Goal: Task Accomplishment & Management: Use online tool/utility

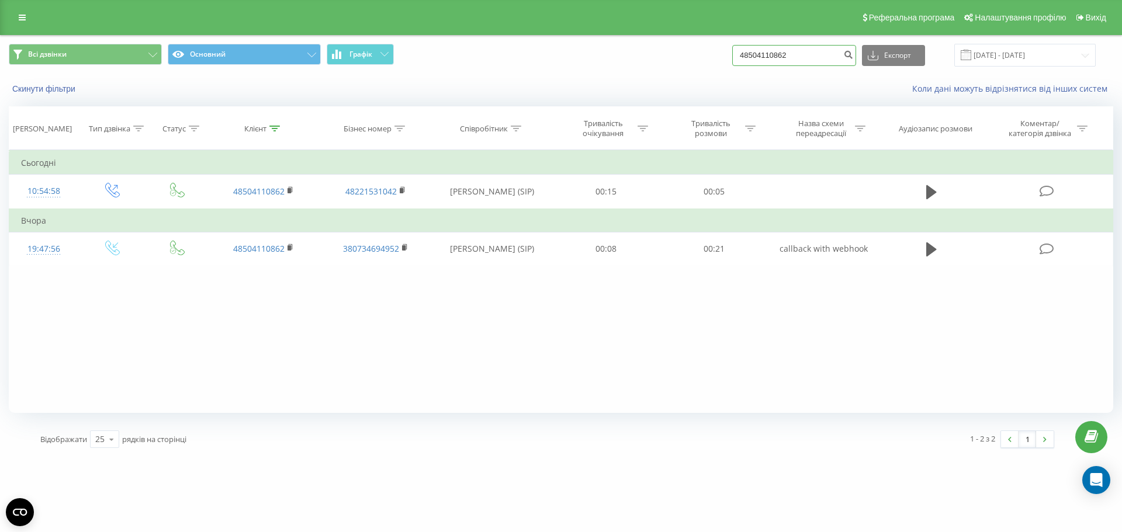
drag, startPoint x: 804, startPoint y: 57, endPoint x: 666, endPoint y: 57, distance: 138.5
click at [666, 57] on div "Всі дзвінки Основний Графік 48504110862 Експорт .csv .xls .xlsx 21.05.2025 - 21…" at bounding box center [561, 55] width 1105 height 23
paste input "221531017"
type input "48221531017"
click at [853, 57] on icon "submit" at bounding box center [848, 53] width 10 height 7
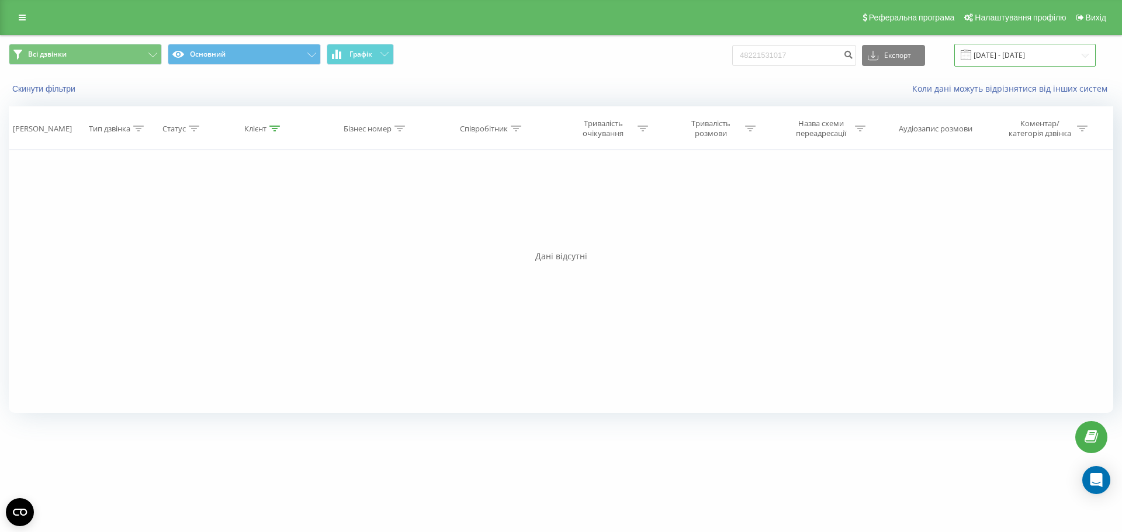
click at [1010, 57] on input "21.05.2025 - 21.08.2025" at bounding box center [1024, 55] width 141 height 23
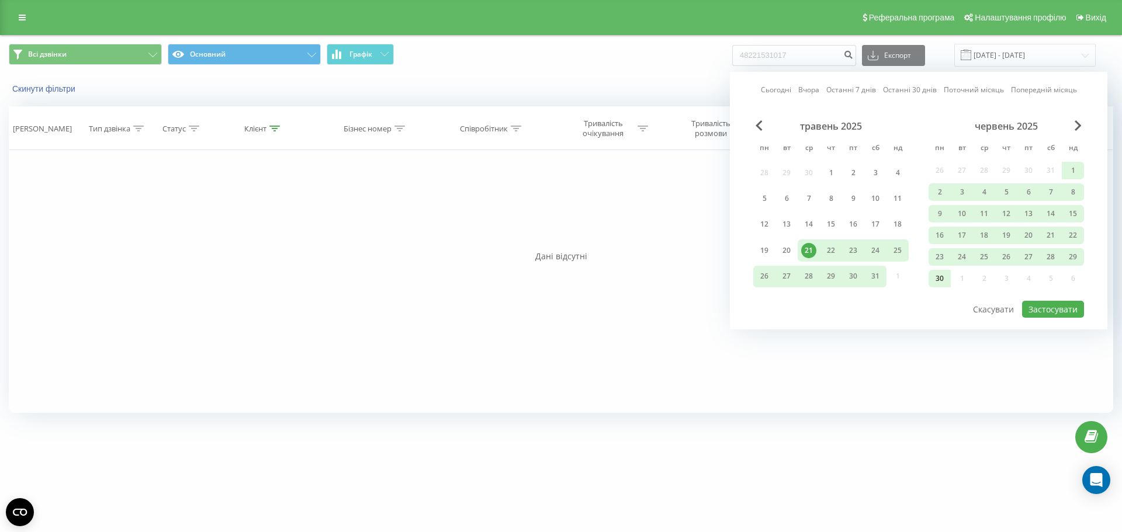
click at [944, 281] on div "30" at bounding box center [939, 278] width 15 height 15
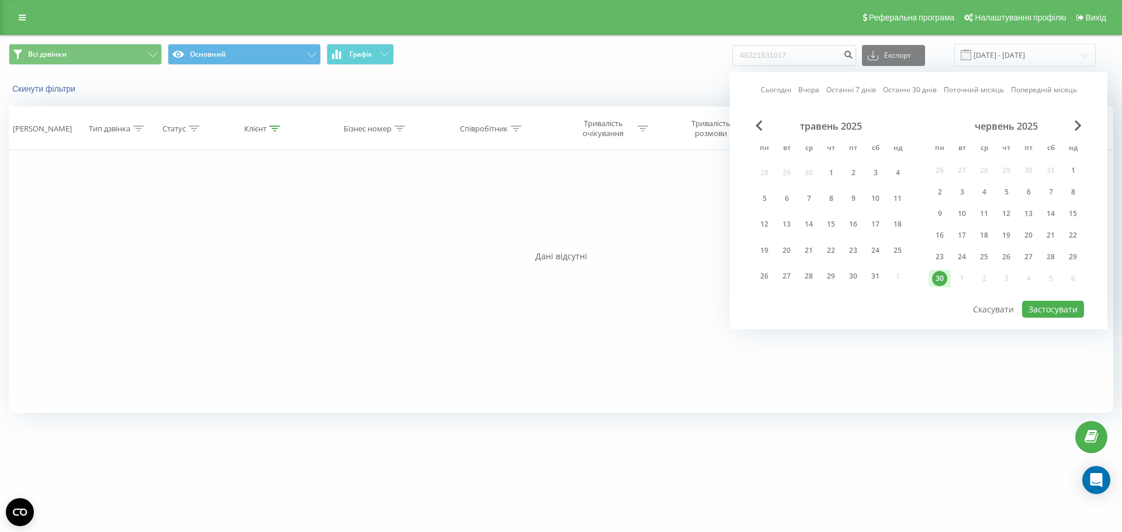
click at [1090, 128] on div "Сьогодні Вчора Останні 7 днів Останні 30 днів Поточний місяць Попередній місяць…" at bounding box center [919, 201] width 378 height 258
click at [991, 312] on button "Скасувати" at bounding box center [994, 309] width 54 height 17
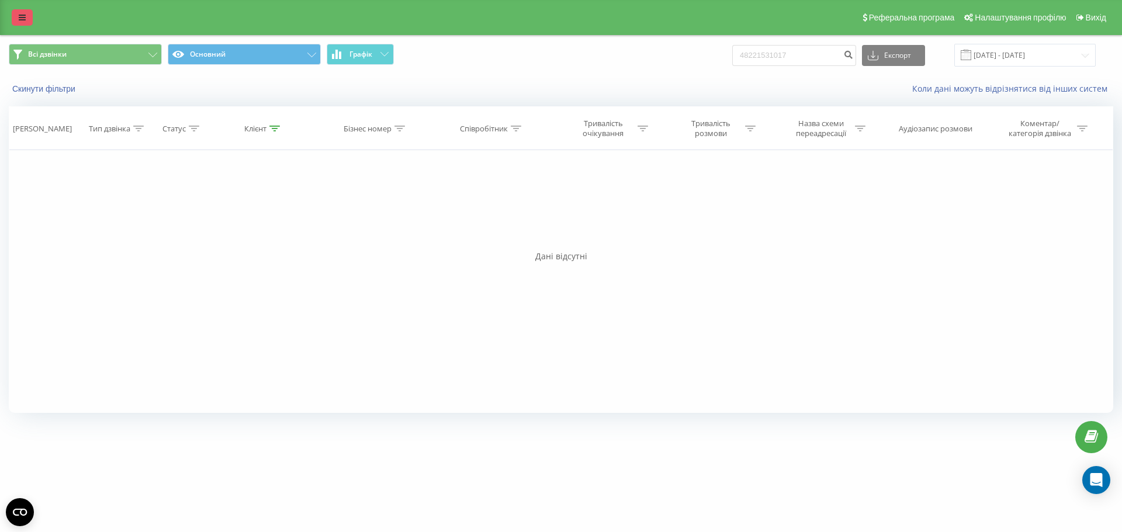
click at [19, 14] on icon at bounding box center [22, 17] width 7 height 8
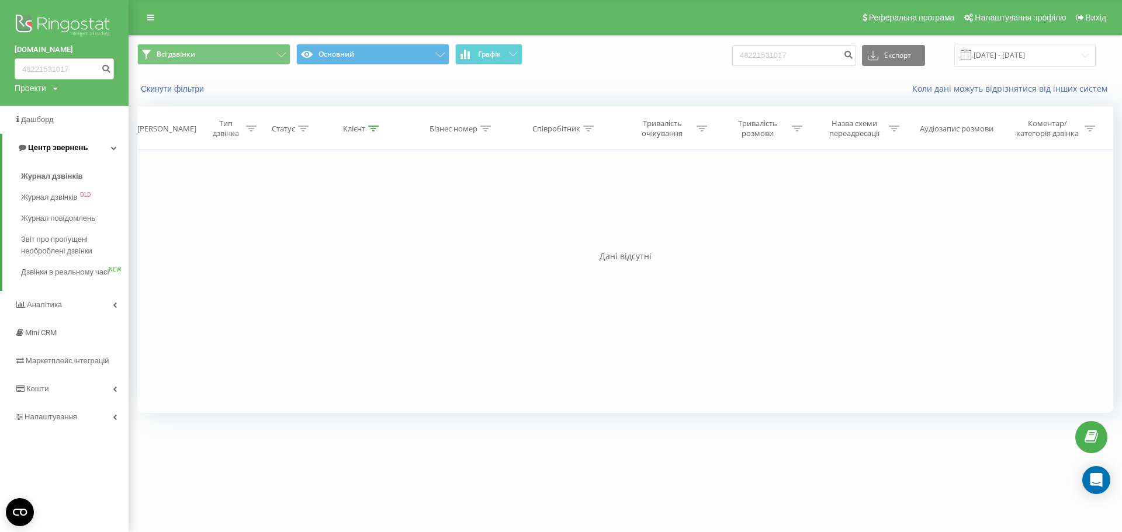
click at [49, 148] on span "Центр звернень" at bounding box center [58, 147] width 60 height 9
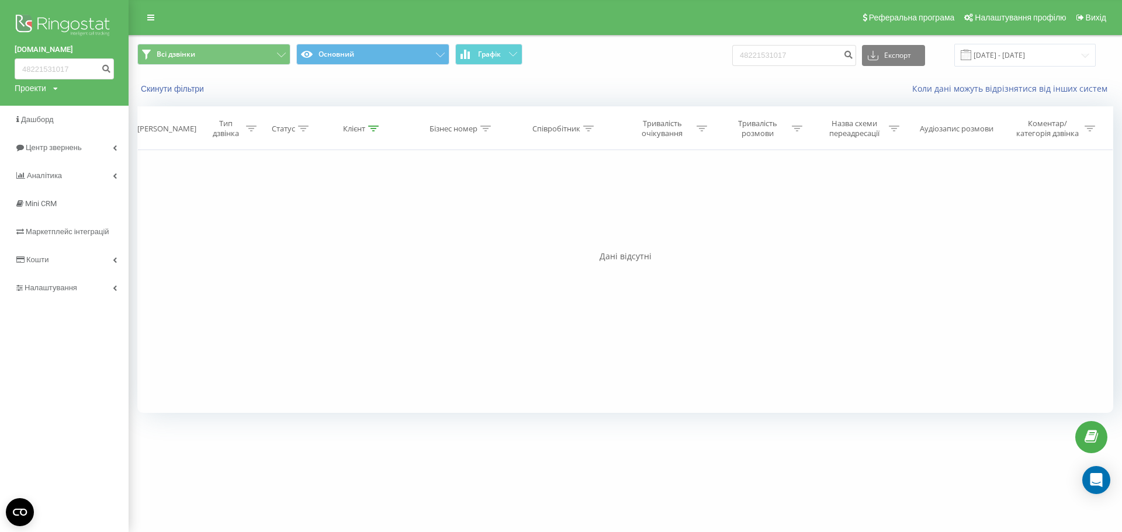
click at [46, 25] on img at bounding box center [64, 26] width 99 height 29
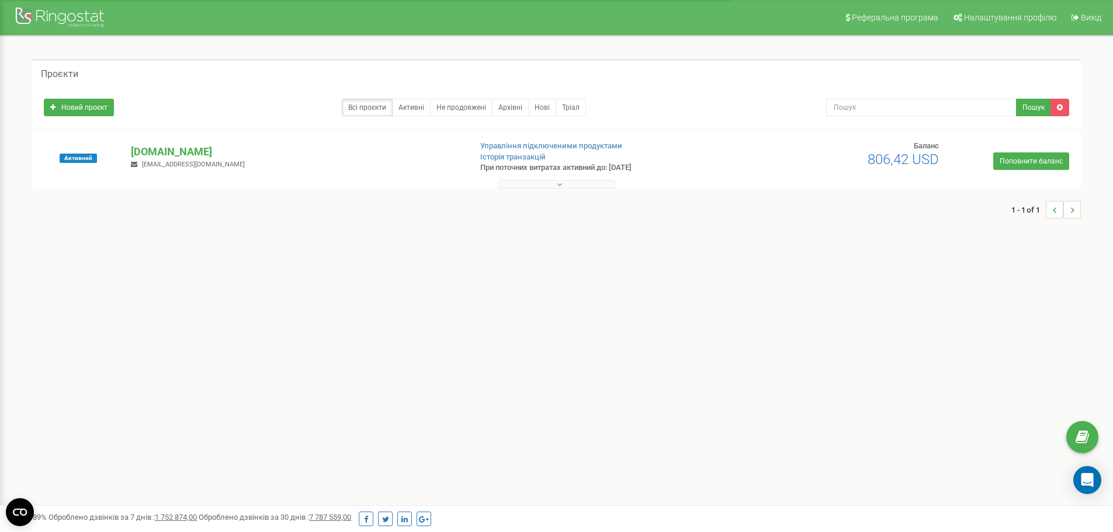
click at [527, 184] on button at bounding box center [557, 184] width 117 height 9
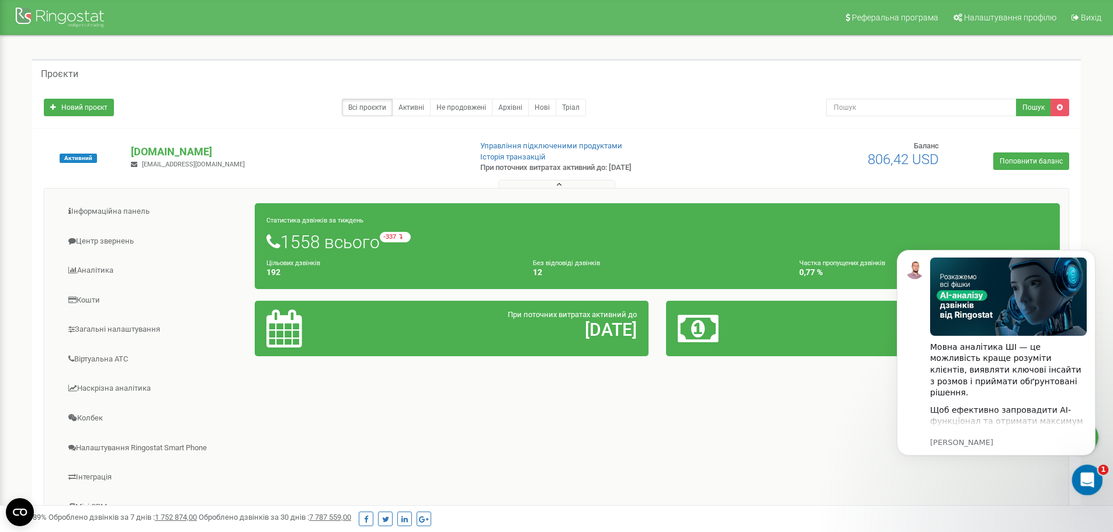
click at [1094, 481] on div "Відкрити програму для спілкування Intercom" at bounding box center [1086, 478] width 39 height 39
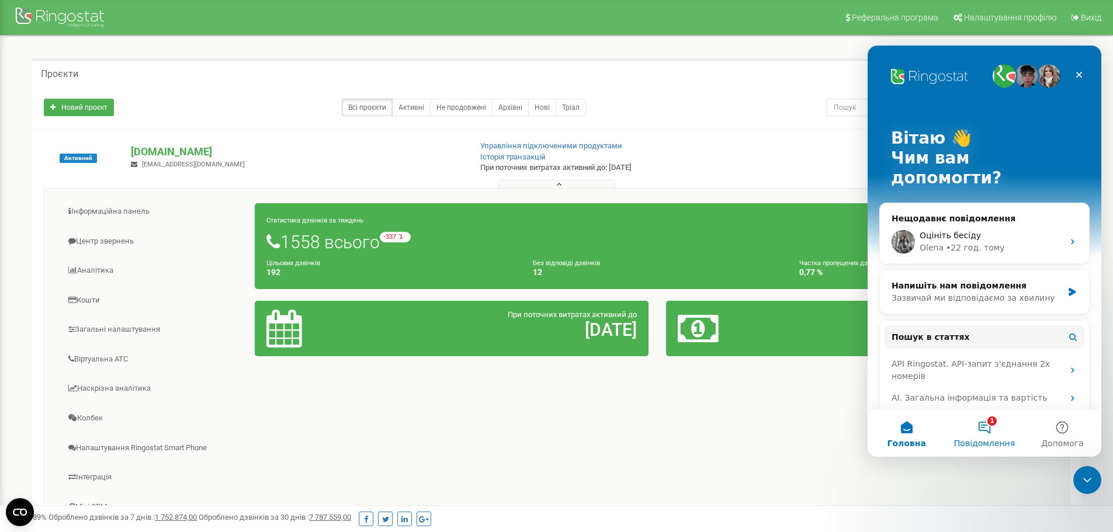
click at [985, 440] on span "Повідомлення" at bounding box center [984, 444] width 61 height 8
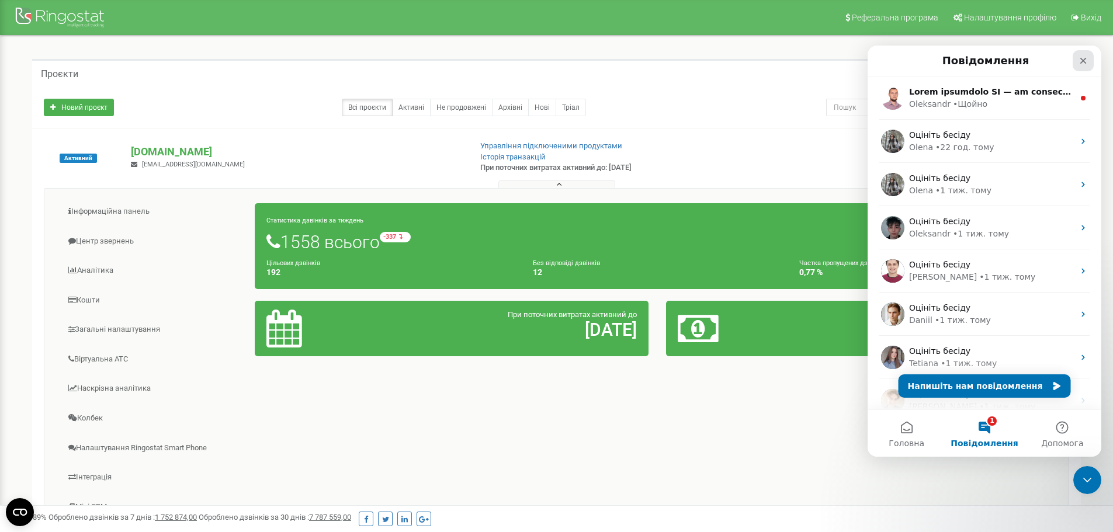
click at [1087, 62] on icon "Закрити" at bounding box center [1083, 60] width 9 height 9
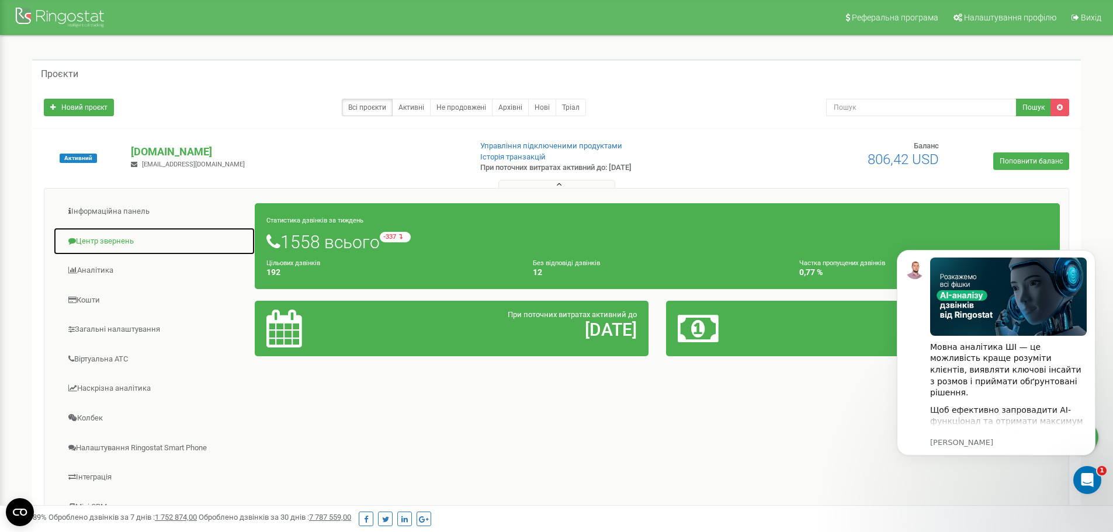
click at [128, 231] on link "Центр звернень" at bounding box center [154, 241] width 202 height 29
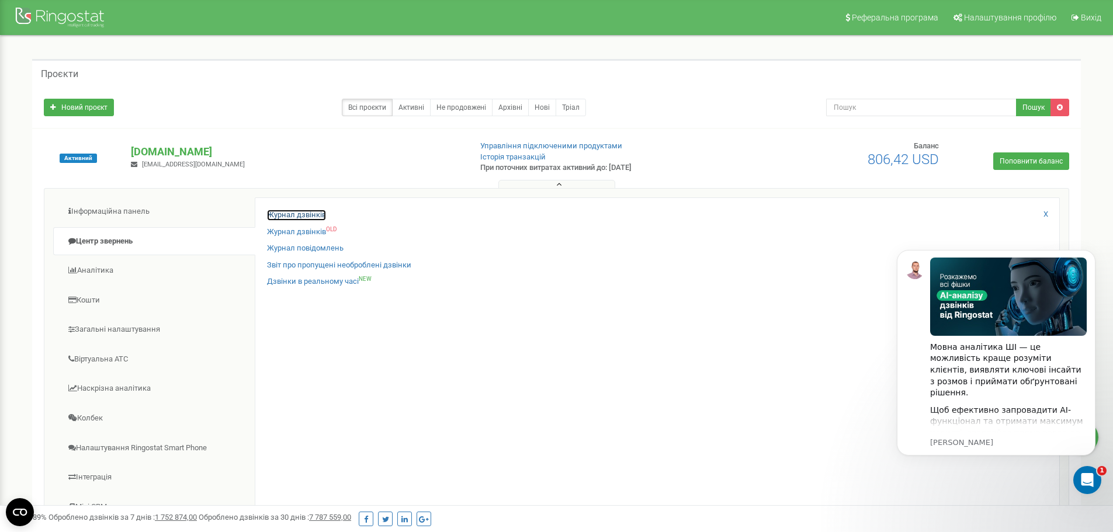
click at [300, 212] on link "Журнал дзвінків" at bounding box center [296, 215] width 59 height 11
click at [1084, 481] on icon "Відкрити програму для спілкування Intercom" at bounding box center [1086, 478] width 19 height 19
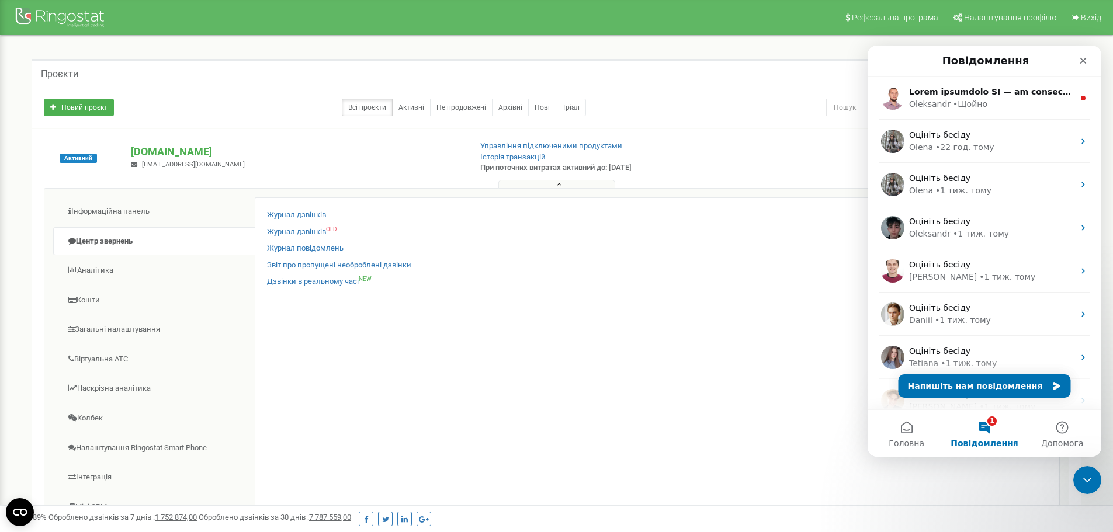
click at [992, 432] on button "1 Повідомлення" at bounding box center [985, 433] width 78 height 47
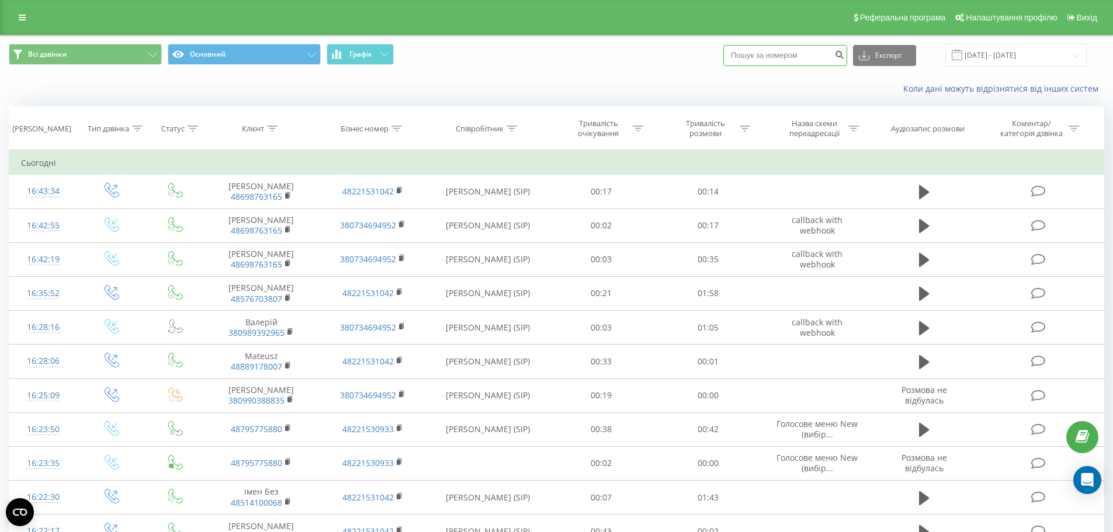
click at [789, 52] on input at bounding box center [786, 55] width 124 height 21
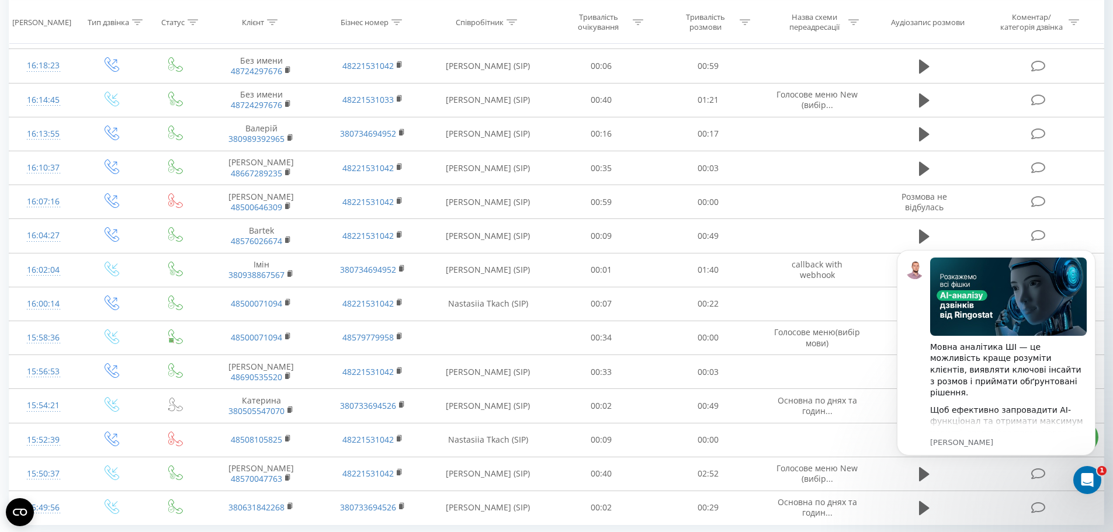
scroll to position [537, 0]
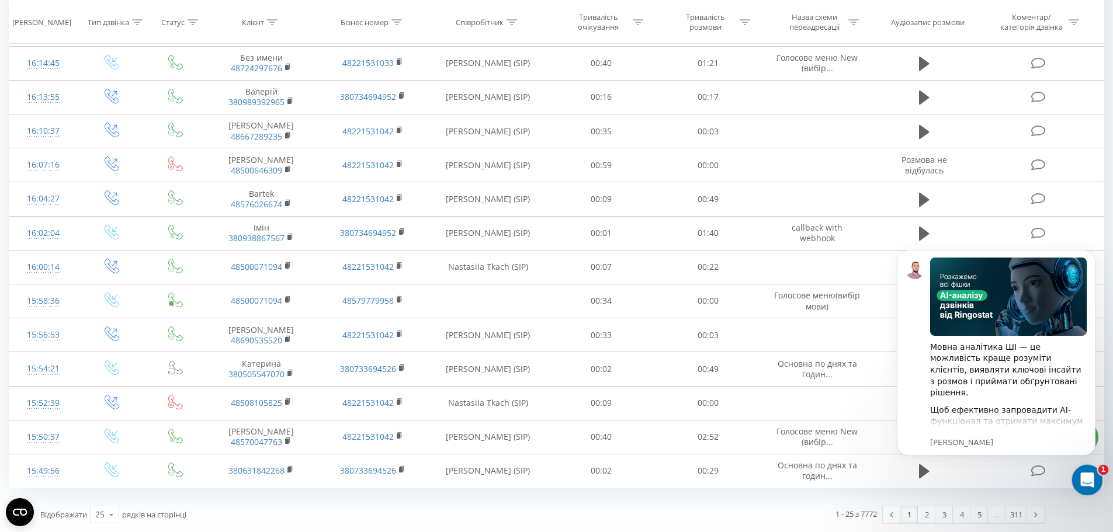
click at [1092, 476] on icon "Відкрити програму для спілкування Intercom" at bounding box center [1086, 478] width 19 height 19
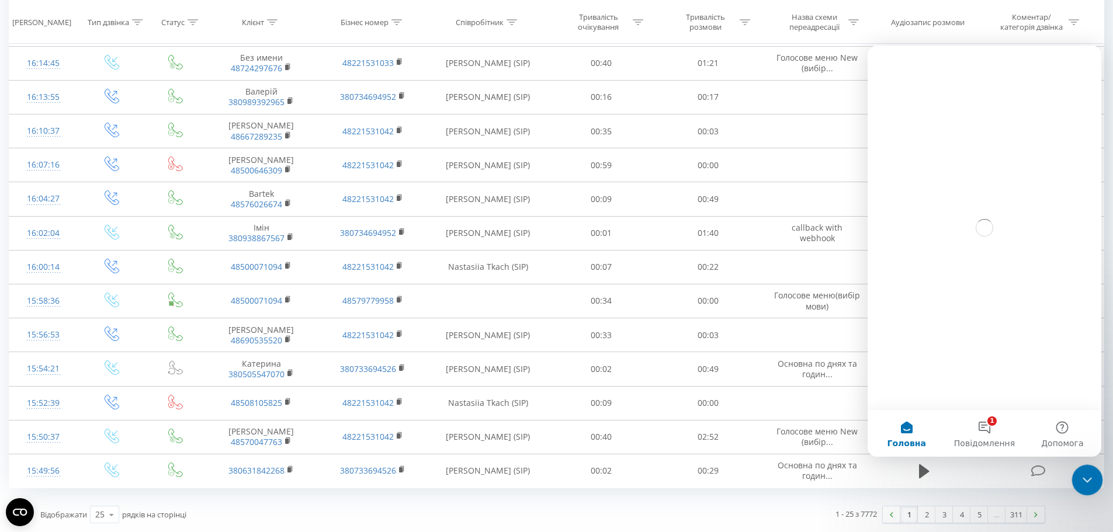
scroll to position [0, 0]
click at [1088, 477] on icon "Закрити програму для спілкування Intercom" at bounding box center [1086, 479] width 14 height 14
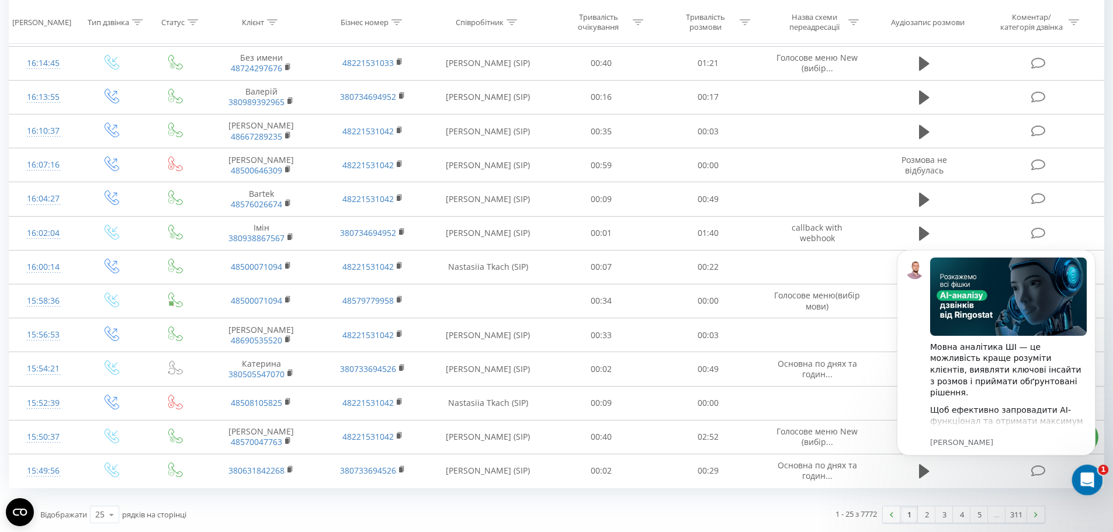
click at [1091, 476] on icon "Відкрити програму для спілкування Intercom" at bounding box center [1086, 478] width 19 height 19
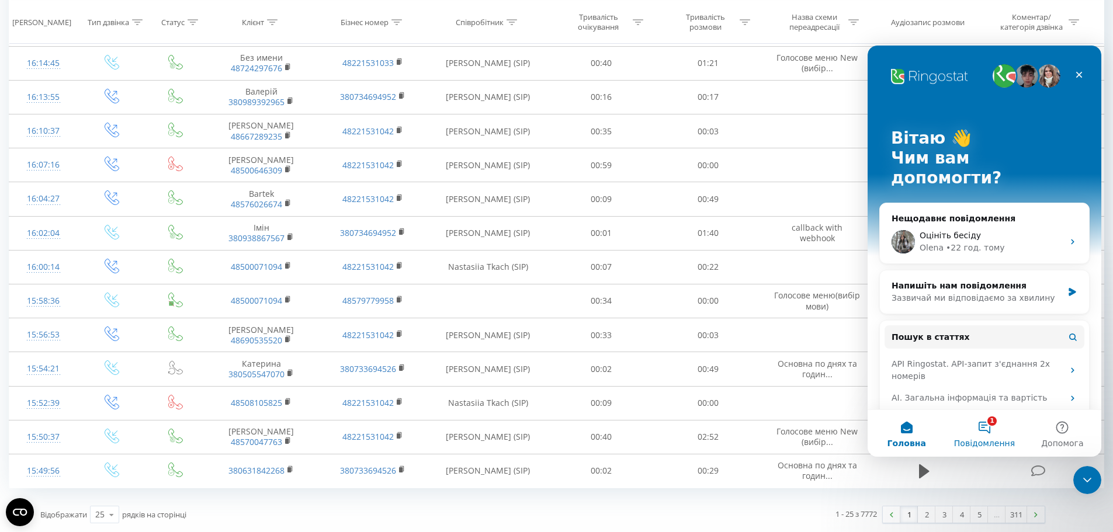
click at [988, 433] on button "1 Повідомлення" at bounding box center [985, 433] width 78 height 47
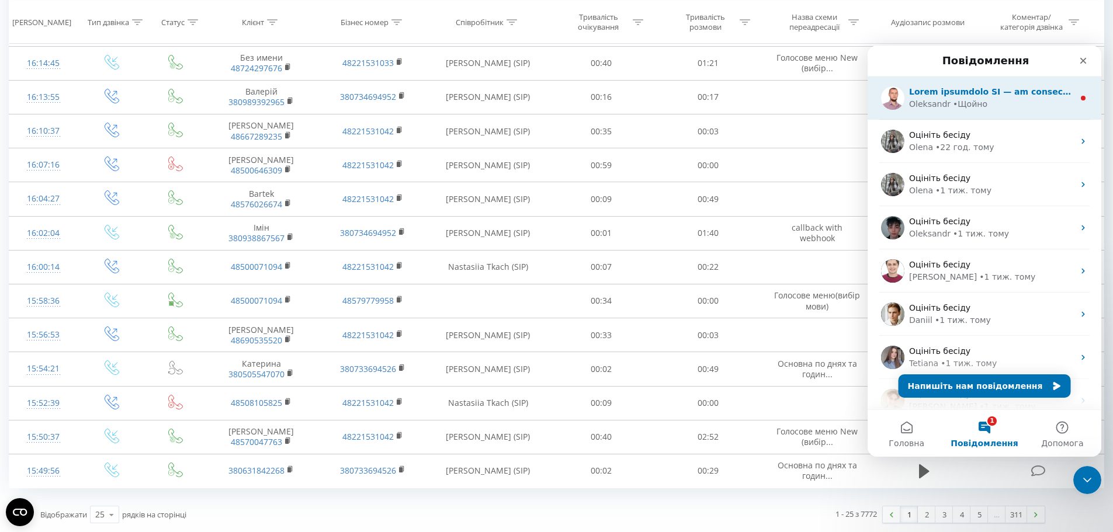
click at [975, 109] on div "• Щойно" at bounding box center [970, 104] width 34 height 12
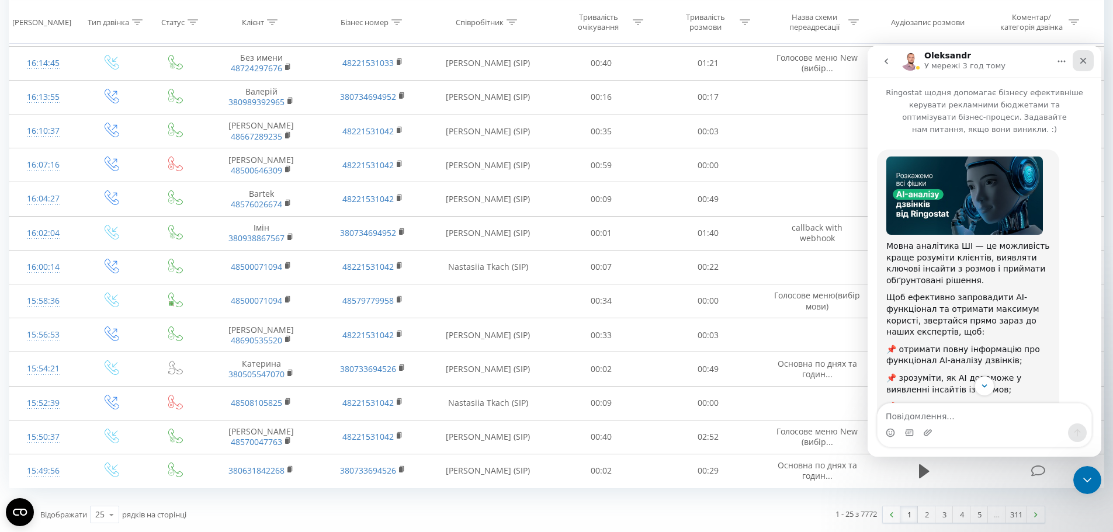
click at [1085, 60] on icon "Закрити" at bounding box center [1083, 60] width 9 height 9
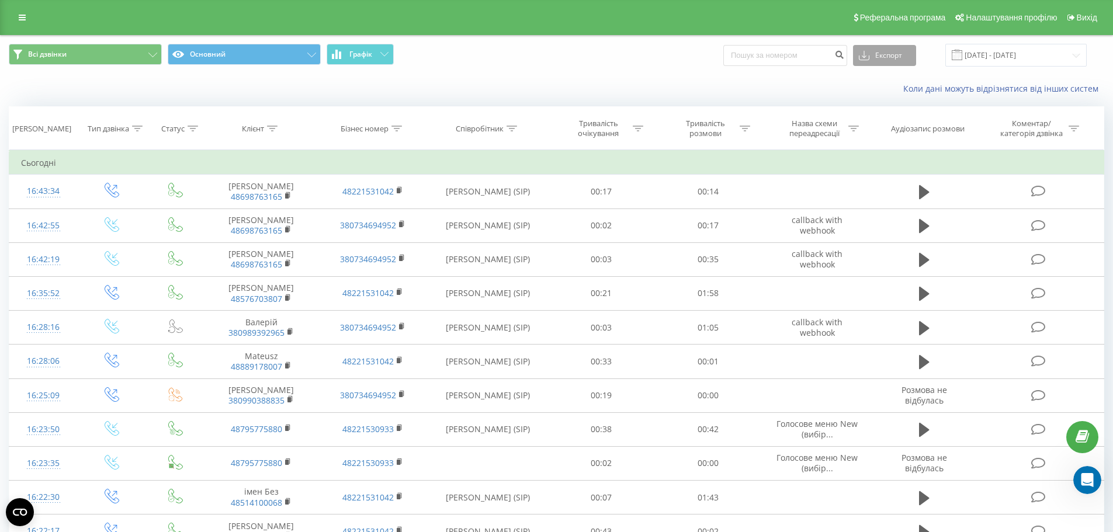
click at [898, 57] on button "Експорт" at bounding box center [884, 55] width 63 height 21
click at [876, 94] on span ".xls" at bounding box center [869, 97] width 13 height 11
